Goal: Navigation & Orientation: Find specific page/section

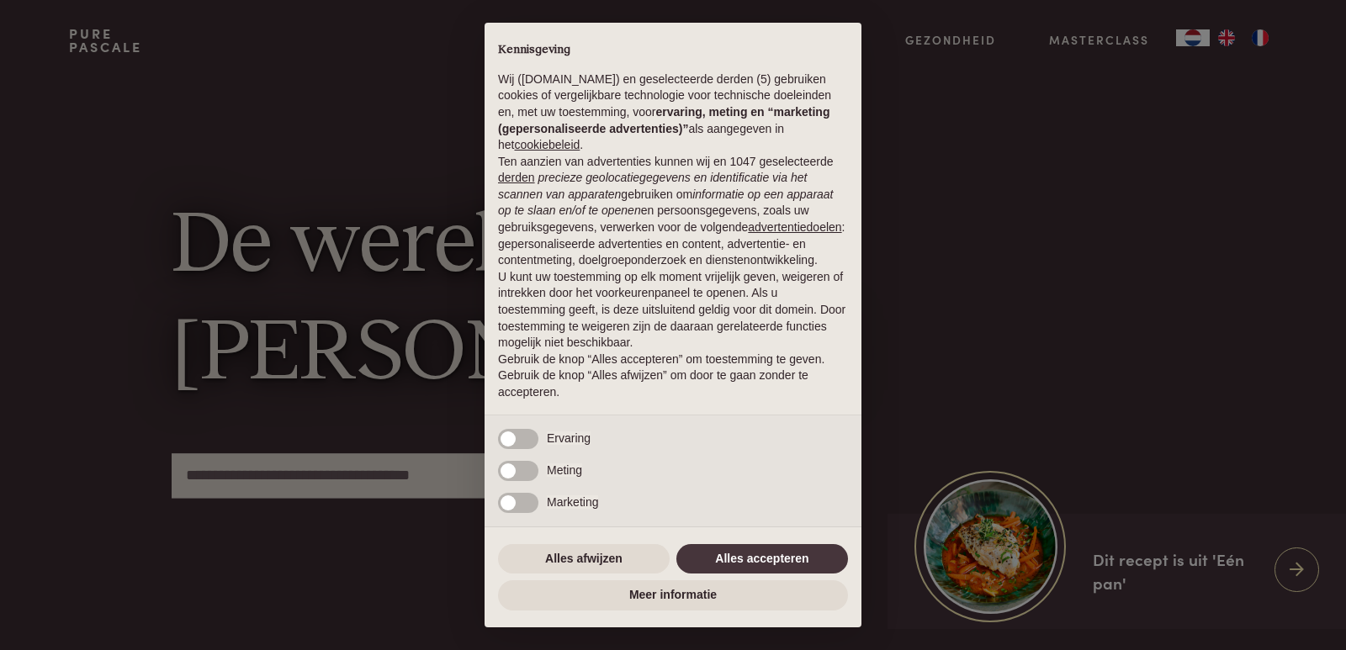
click at [1262, 40] on div "× Kennisgeving Wij (purepascale.com) en geselecteerde derden (5) gebruiken cook…" at bounding box center [673, 325] width 1346 height 650
click at [596, 561] on button "Alles afwijzen" at bounding box center [584, 559] width 172 height 30
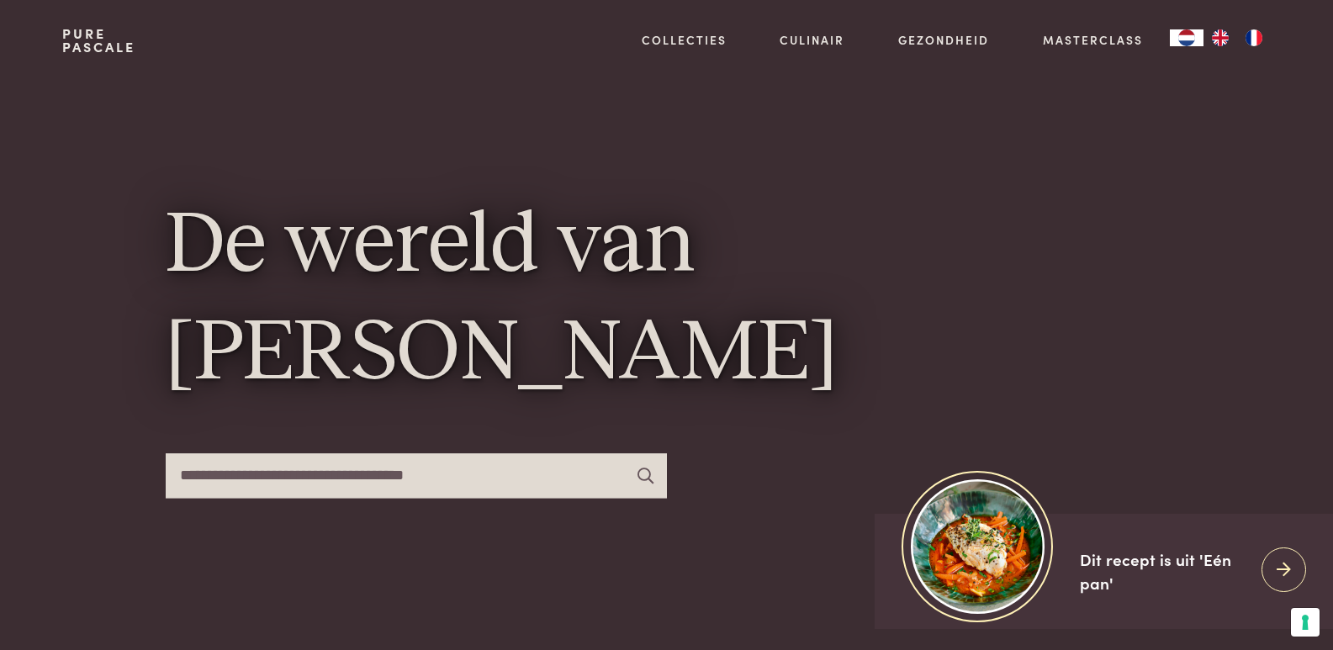
click at [1251, 35] on img "FR" at bounding box center [1254, 37] width 20 height 17
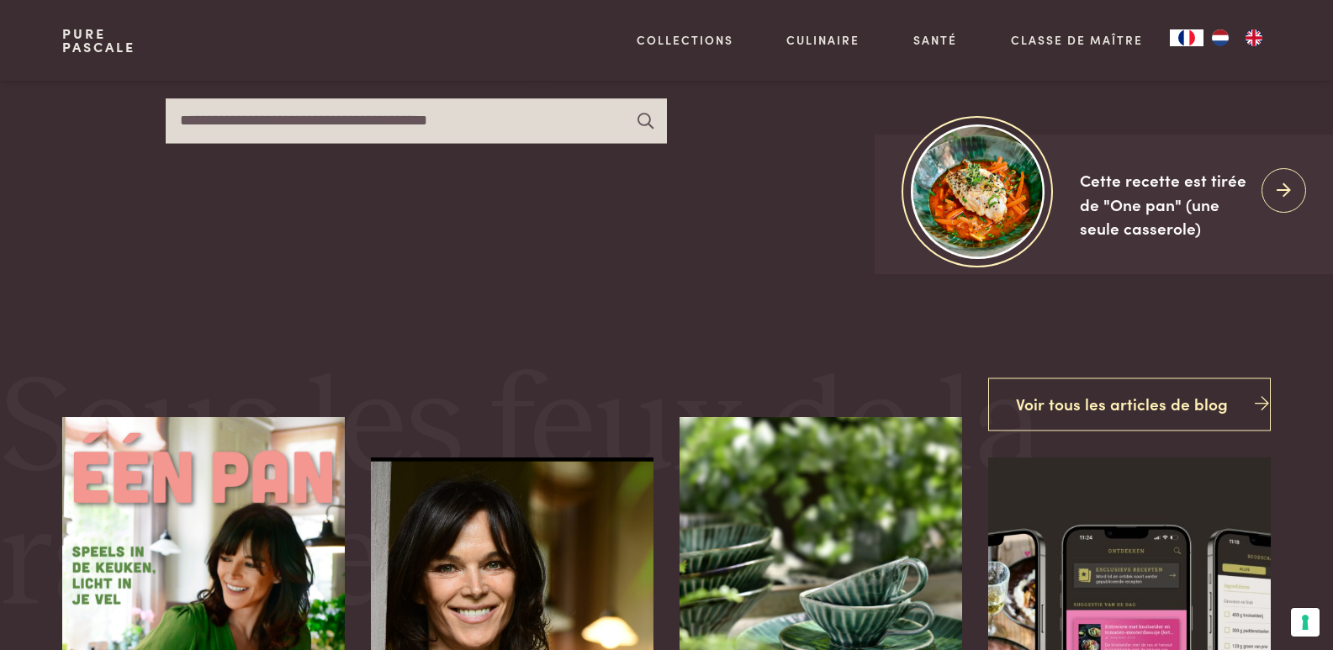
scroll to position [183, 0]
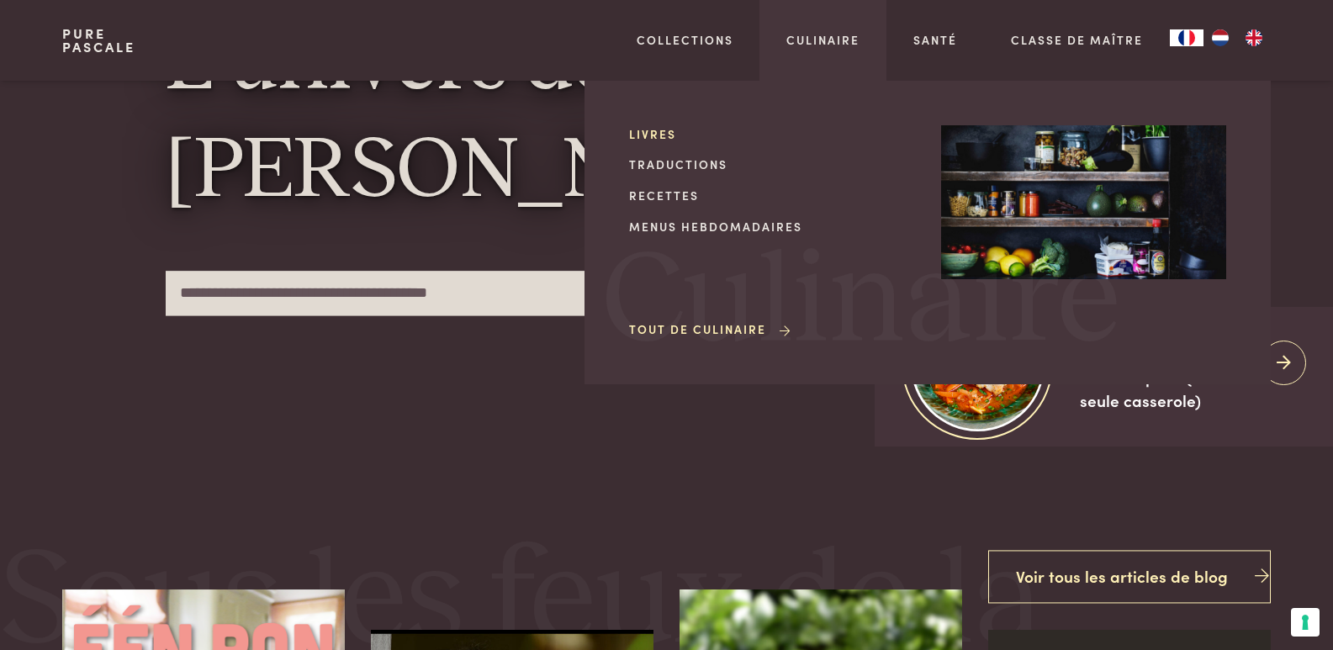
click at [655, 130] on link "Livres" at bounding box center [771, 134] width 285 height 18
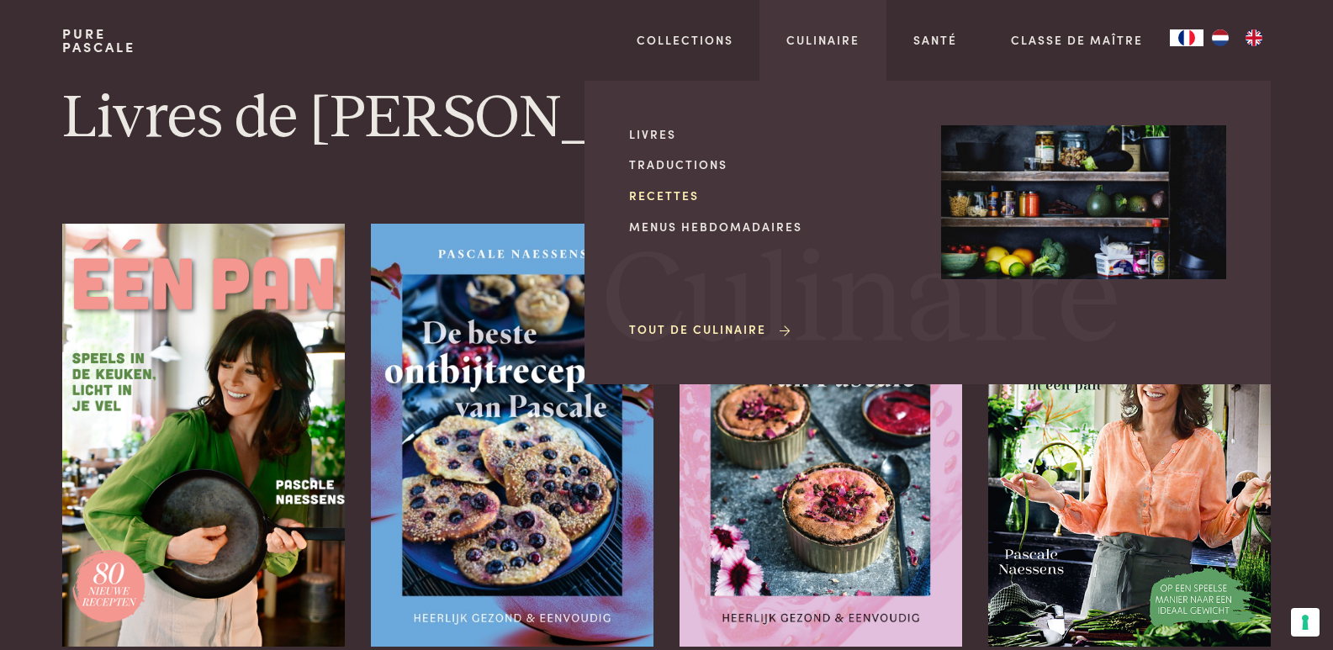
click at [647, 199] on link "Recettes" at bounding box center [771, 196] width 285 height 18
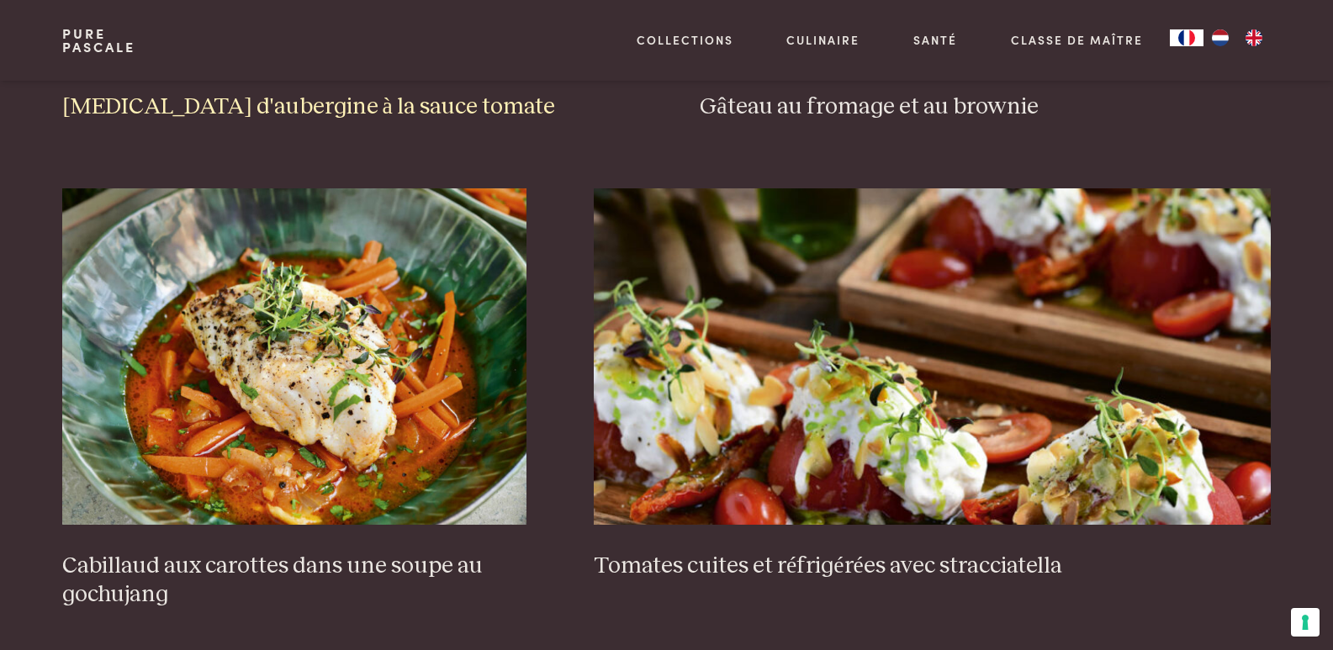
scroll to position [1285, 0]
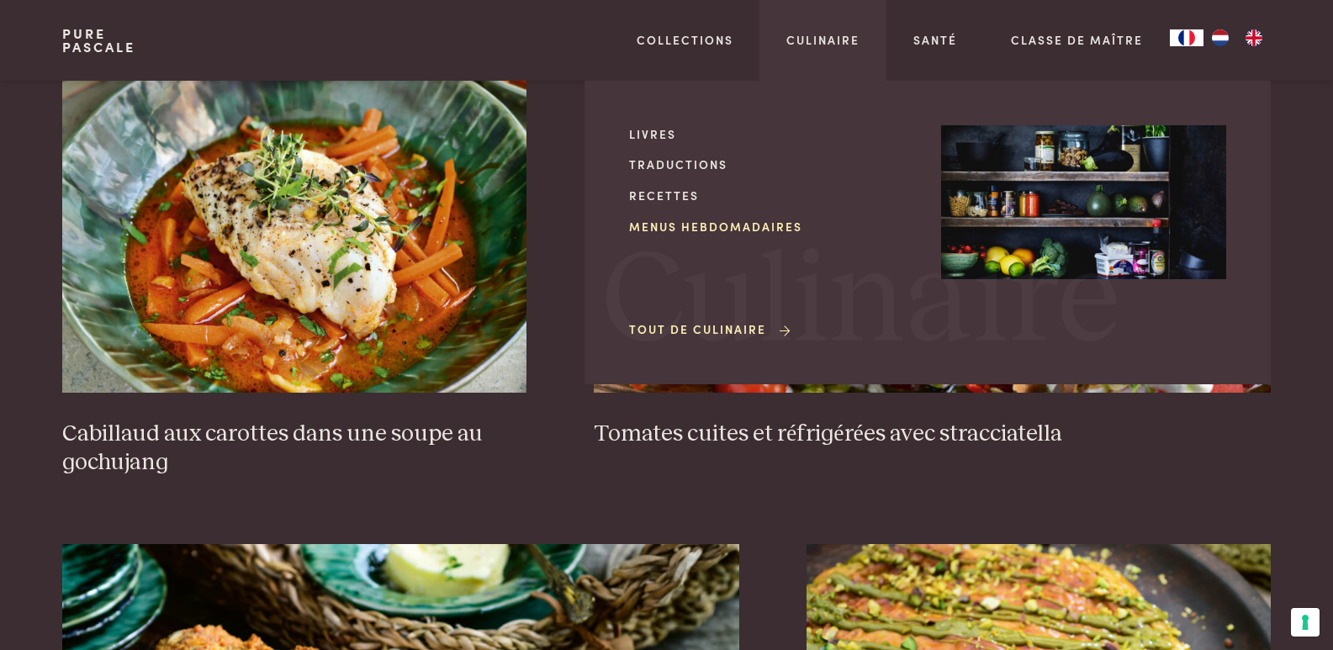
click at [712, 228] on link "Menus hebdomadaires" at bounding box center [771, 227] width 285 height 18
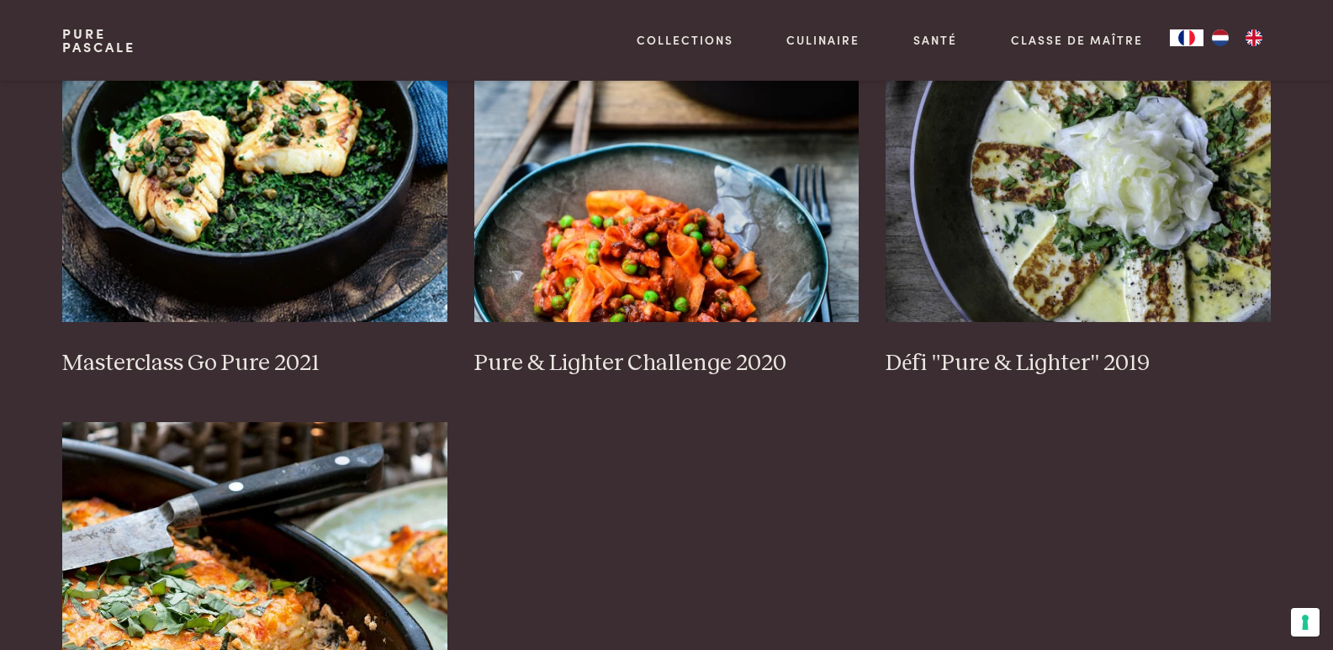
scroll to position [1354, 0]
click at [595, 357] on h3 "Pure & Lighter Challenge 2020" at bounding box center [666, 362] width 385 height 29
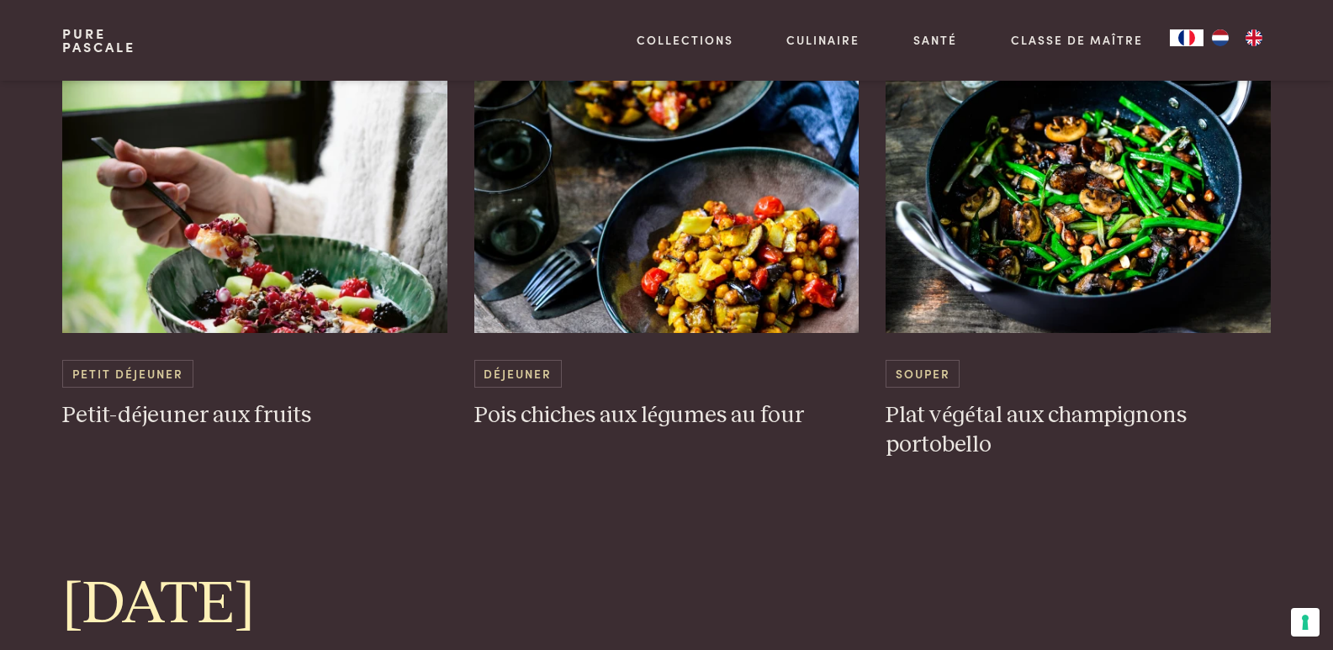
scroll to position [3155, 0]
